Goal: Information Seeking & Learning: Learn about a topic

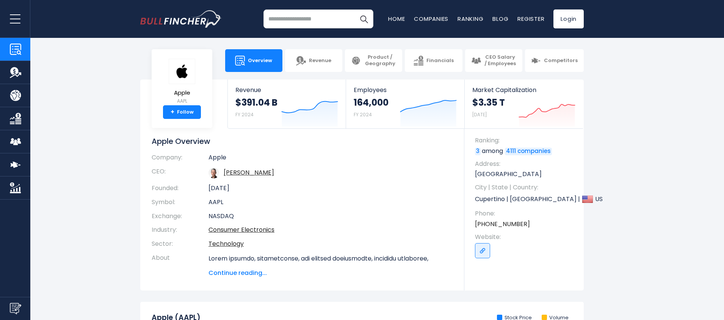
click at [314, 74] on body "Overview Revenue Product / Geography" at bounding box center [362, 160] width 724 height 320
drag, startPoint x: 371, startPoint y: 56, endPoint x: 394, endPoint y: 59, distance: 23.0
click at [372, 56] on span "Product / Geography" at bounding box center [380, 60] width 32 height 13
drag, startPoint x: 437, startPoint y: 64, endPoint x: 456, endPoint y: 66, distance: 19.4
click at [438, 64] on link "Financials" at bounding box center [433, 60] width 57 height 23
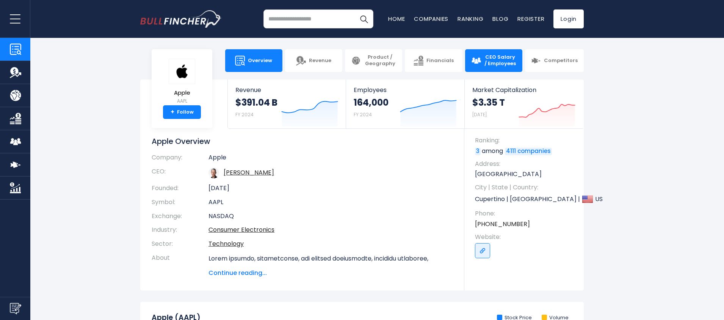
click at [486, 64] on span "CEO Salary / Employees" at bounding box center [500, 60] width 32 height 13
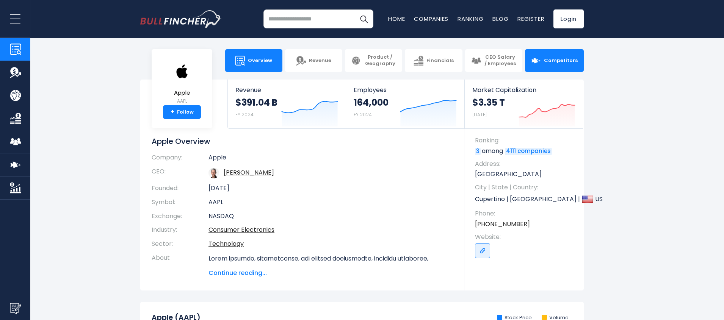
drag, startPoint x: 539, startPoint y: 58, endPoint x: 479, endPoint y: 64, distance: 60.9
click at [539, 58] on img at bounding box center [536, 61] width 10 height 10
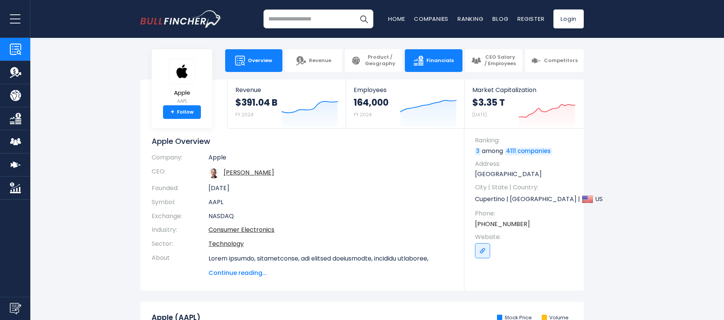
click at [423, 64] on img at bounding box center [419, 61] width 10 height 10
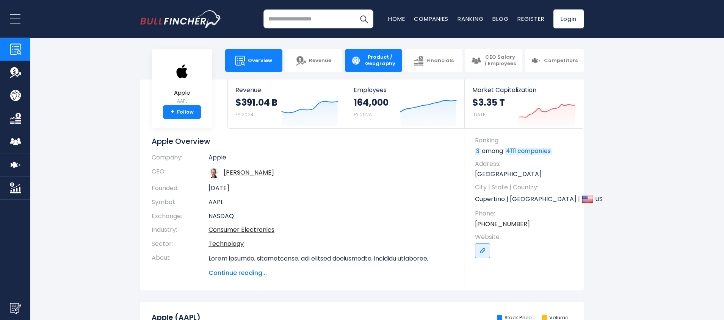
click at [350, 65] on link "Product / Geography" at bounding box center [373, 60] width 57 height 23
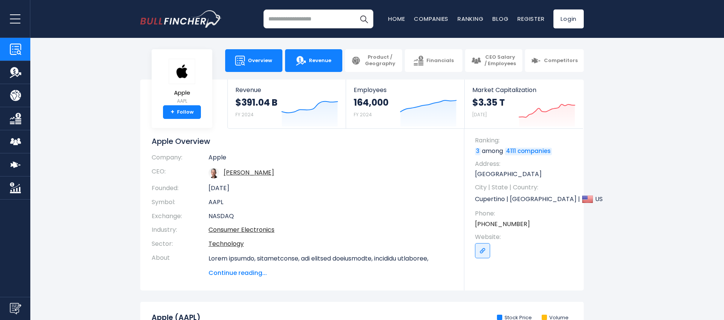
click at [291, 66] on link "Revenue" at bounding box center [313, 60] width 57 height 23
